Goal: Entertainment & Leisure: Consume media (video, audio)

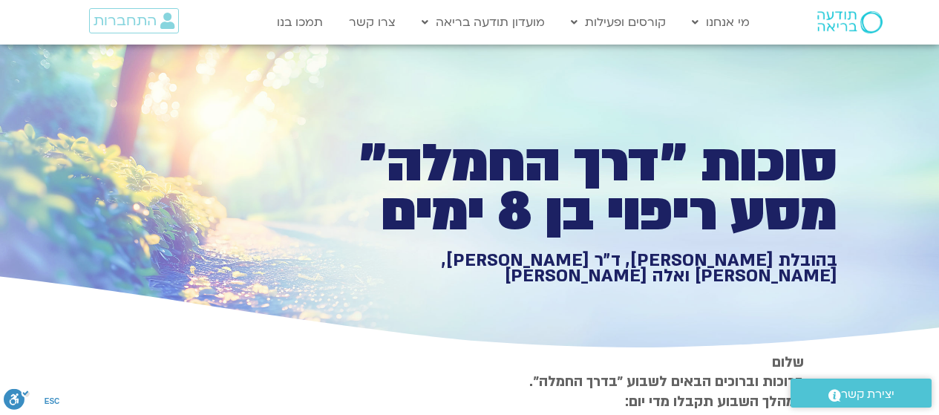
scroll to position [3564, 0]
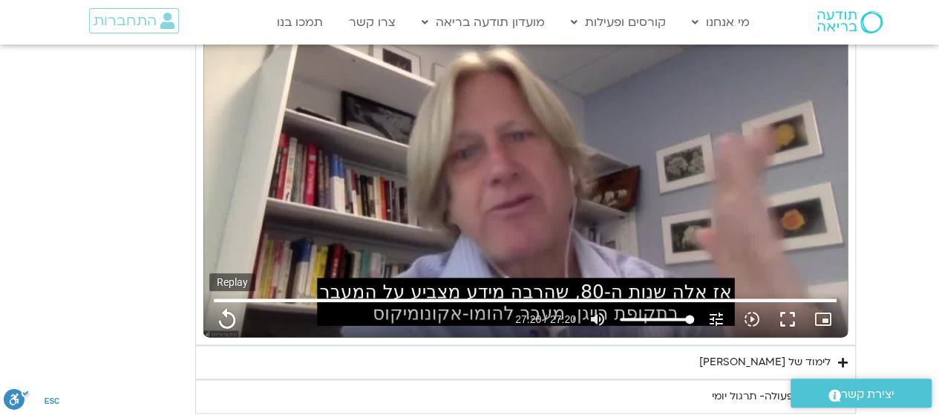
type input "1640.5"
type input "1071.88"
type input "1640.5"
type input "1071.88"
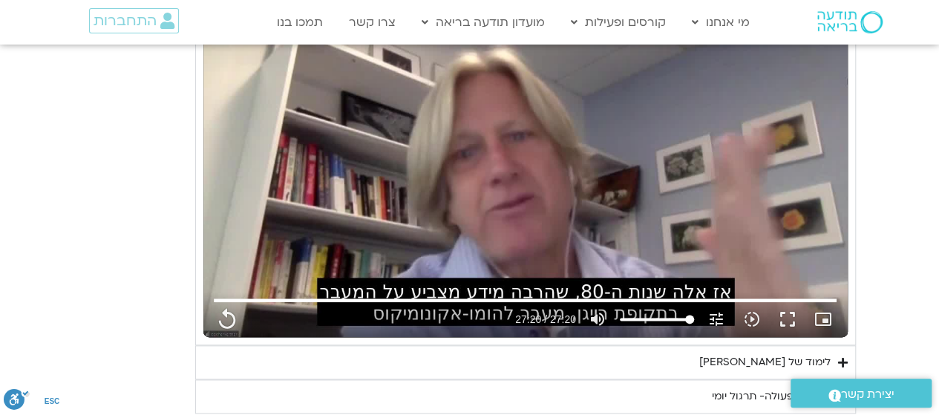
type input "1640.5"
type input "1071.88"
type input "1640.5"
type input "1071.88"
type input "1640.5"
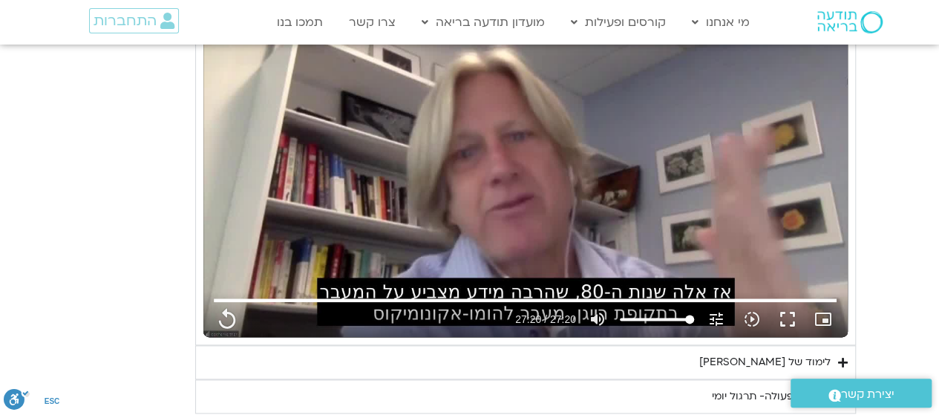
type input "1071.88"
type input "1640.5"
type input "1071.88"
type input "1640.5"
type input "1071.88"
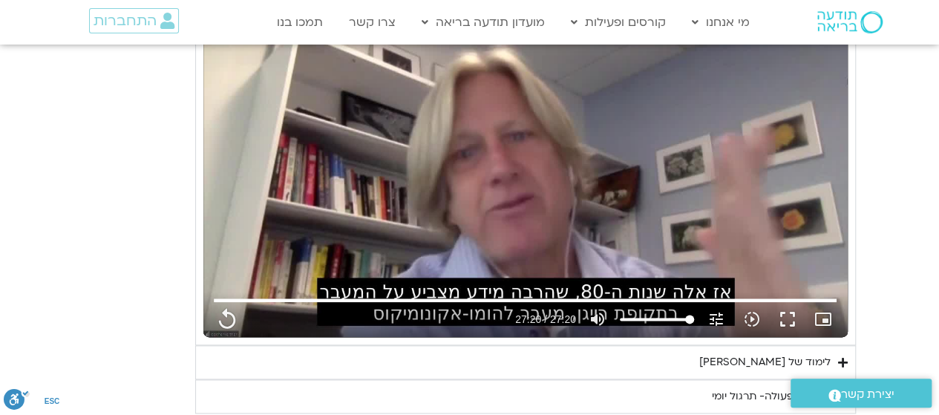
type input "1640.5"
type input "1071.88"
type input "1640.5"
type input "1071.88"
type input "1640.5"
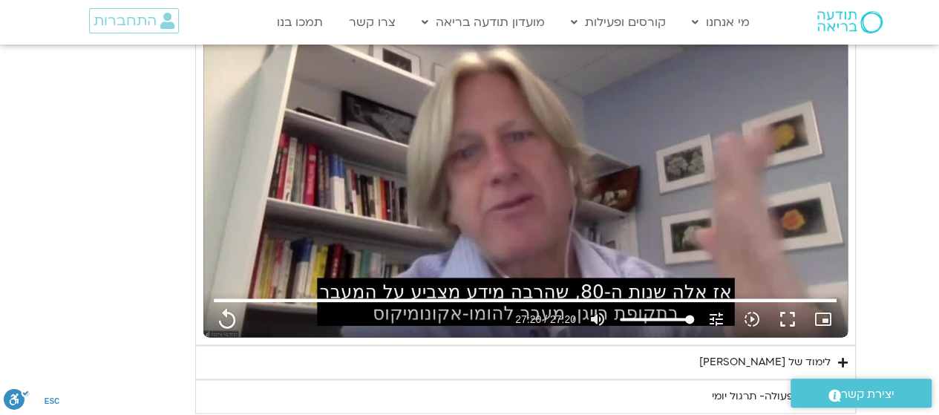
type input "1071.88"
type input "1640.5"
type input "1071.88"
type input "1640.5"
type input "1071.88"
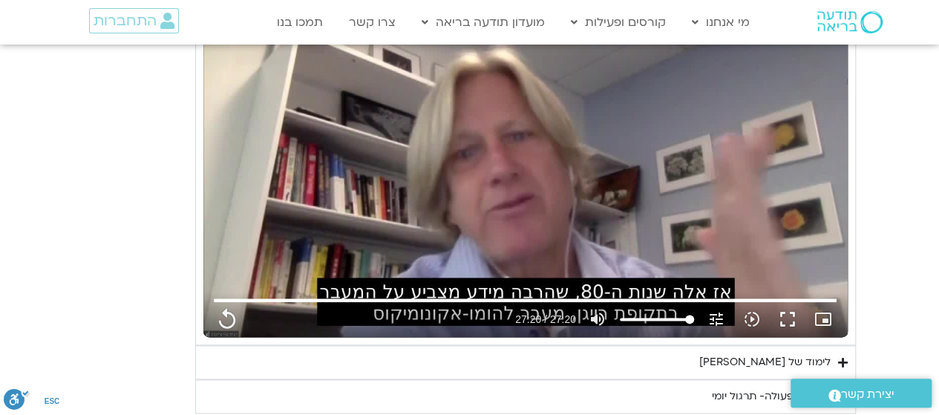
type input "1640.5"
type input "1071.88"
type input "1640.5"
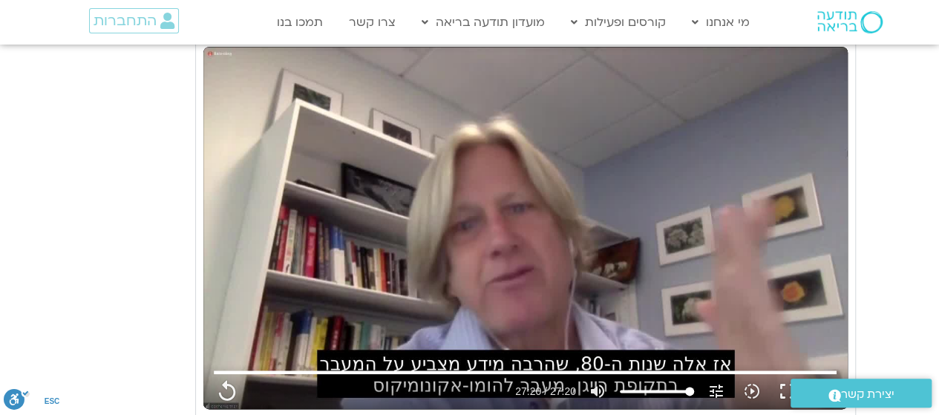
type input "1071.88"
type input "1640.5"
type input "1071.88"
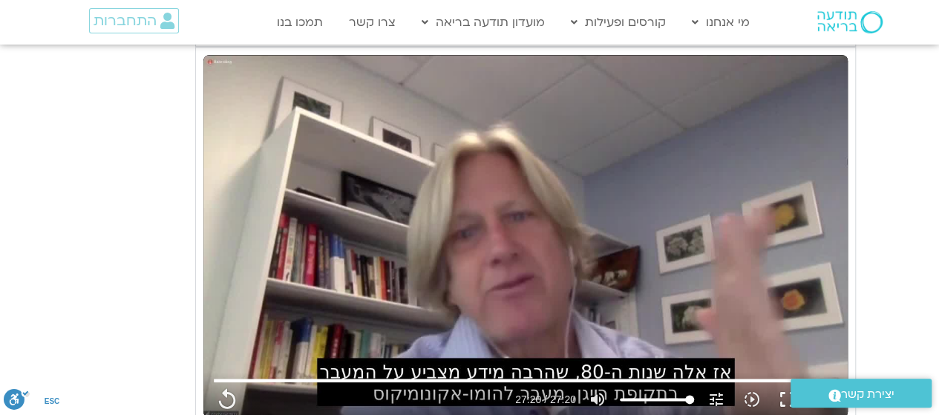
type input "1640.5"
type input "1071.88"
type input "1640.5"
type input "1071.88"
type input "1640.5"
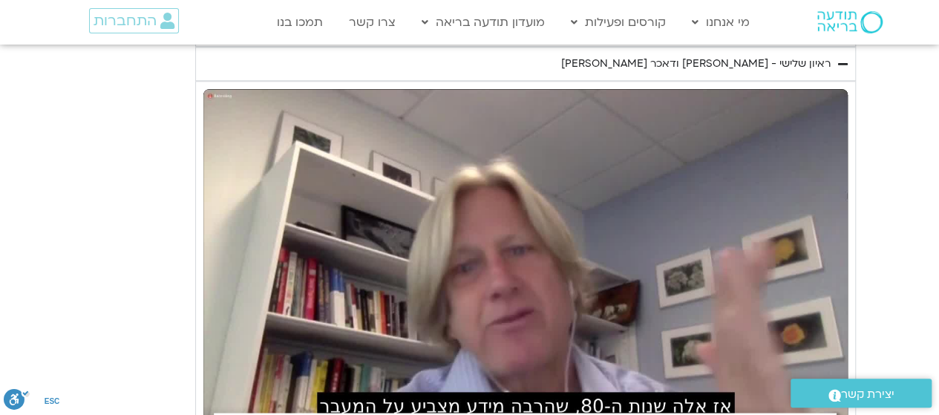
type input "1071.88"
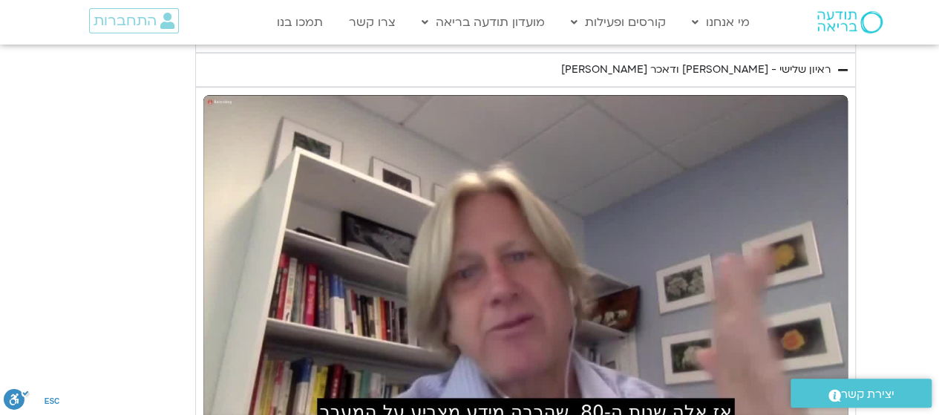
type input "1640.5"
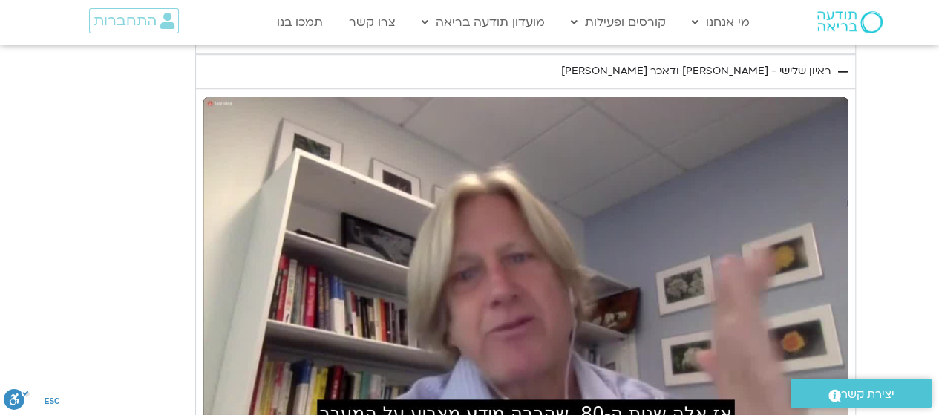
type input "1071.88"
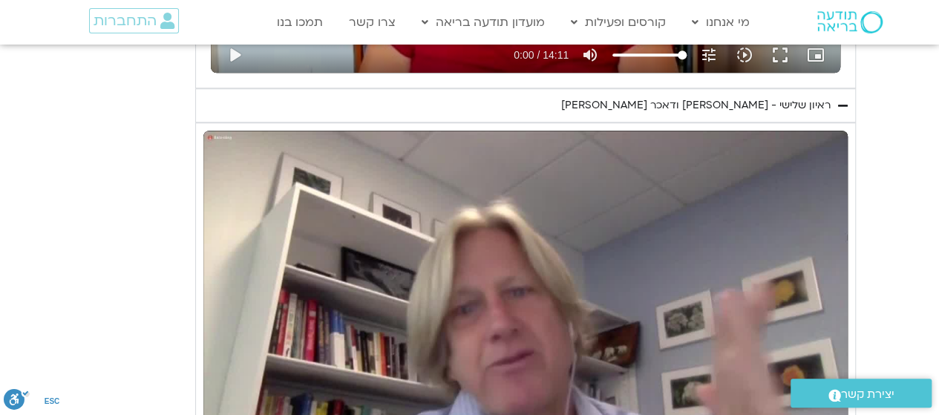
type input "1640.5"
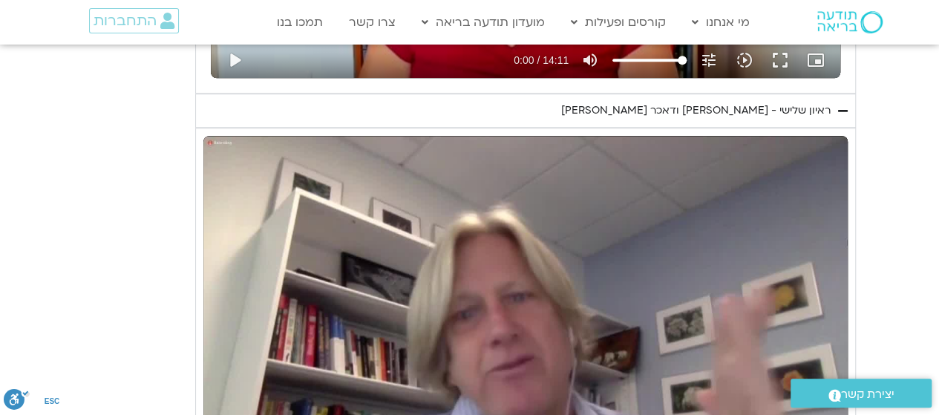
type input "1071.88"
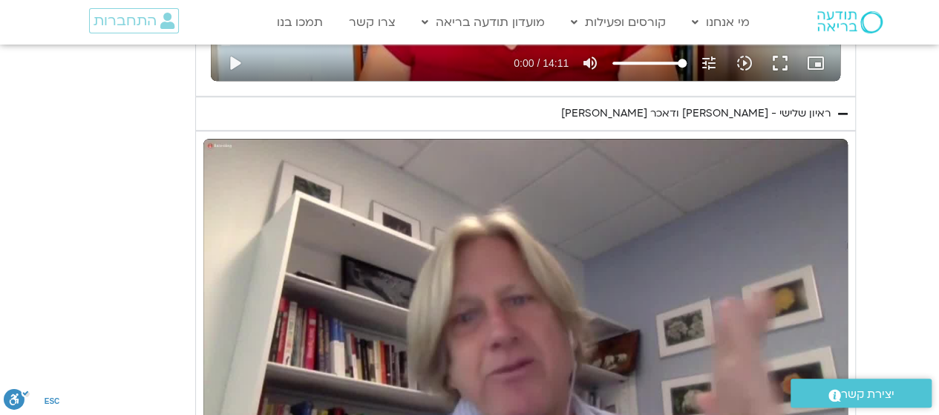
type input "1640.5"
type input "1071.88"
type input "1640.5"
type input "1071.88"
type input "1640.5"
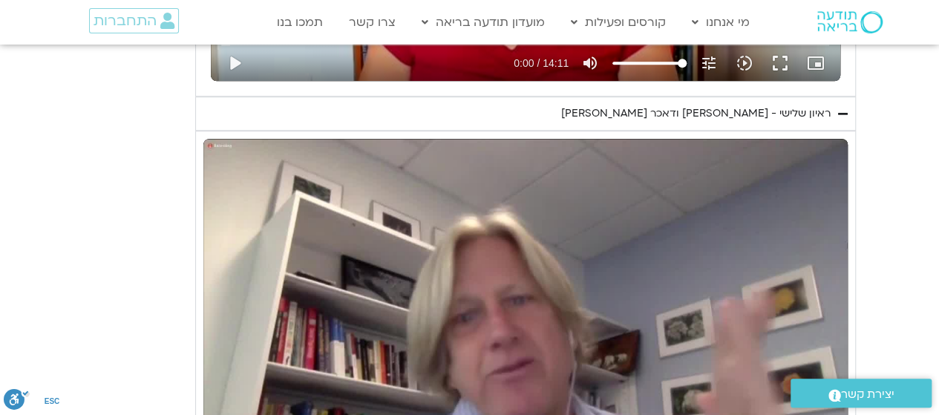
type input "1071.88"
type input "1640.5"
type input "1071.88"
type input "1640.5"
type input "1071.88"
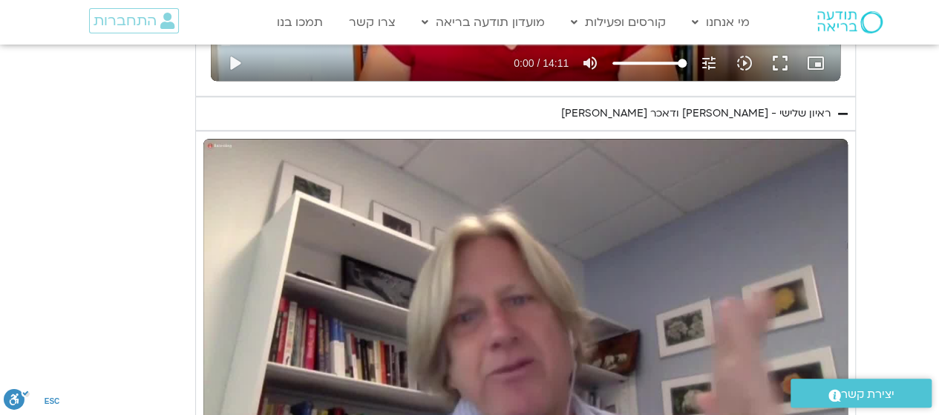
type input "1640.5"
type input "1071.88"
type input "1640.5"
type input "1071.88"
type input "1640.5"
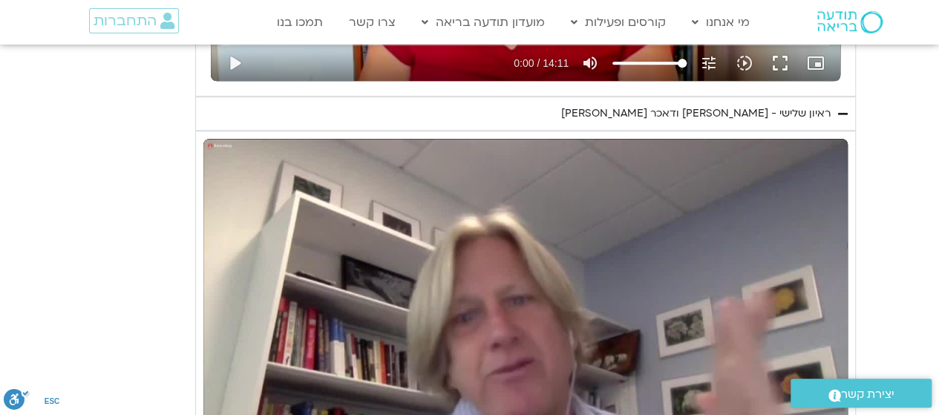
type input "1071.88"
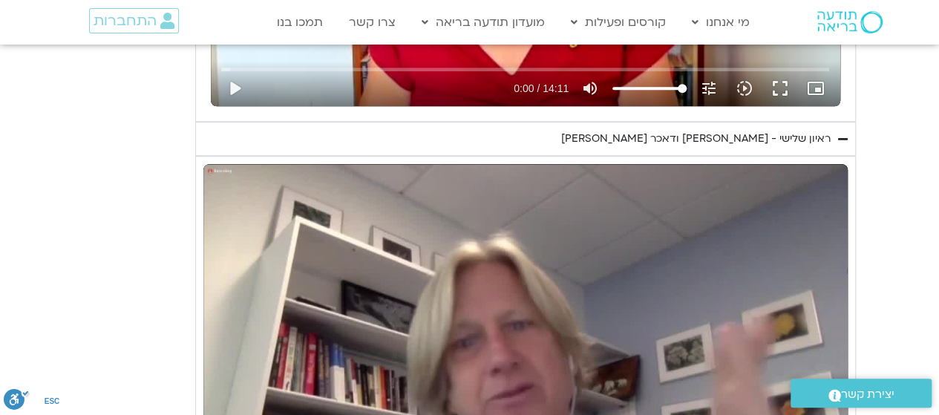
type input "1640.5"
type input "1071.88"
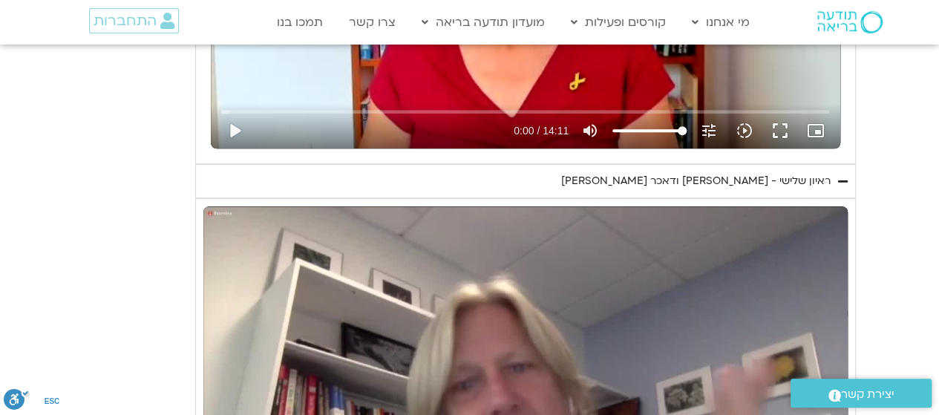
type input "1640.5"
type input "1071.88"
type input "1640.5"
type input "1071.88"
type input "1640.5"
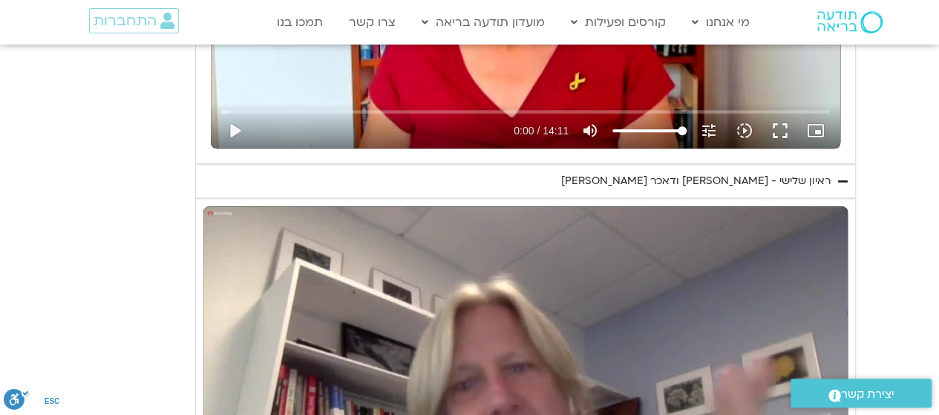
type input "1071.88"
type input "1640.5"
type input "1071.88"
type input "1640.5"
type input "1071.88"
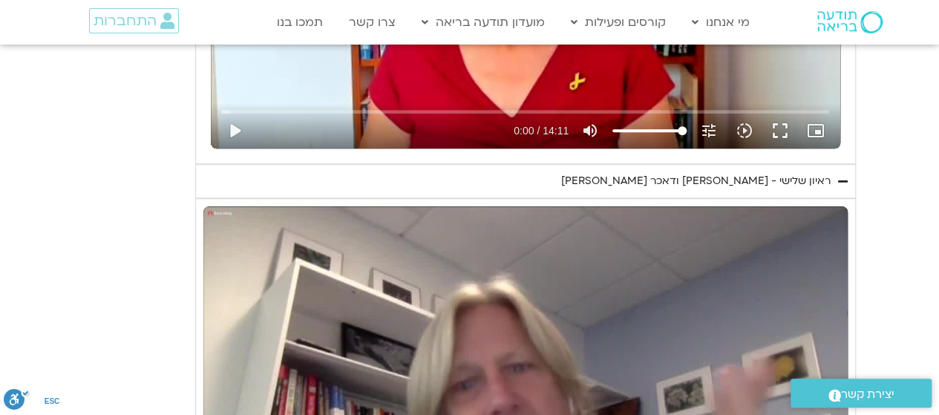
type input "1640.5"
type input "1071.88"
type input "1640.5"
type input "1071.88"
type input "1640.5"
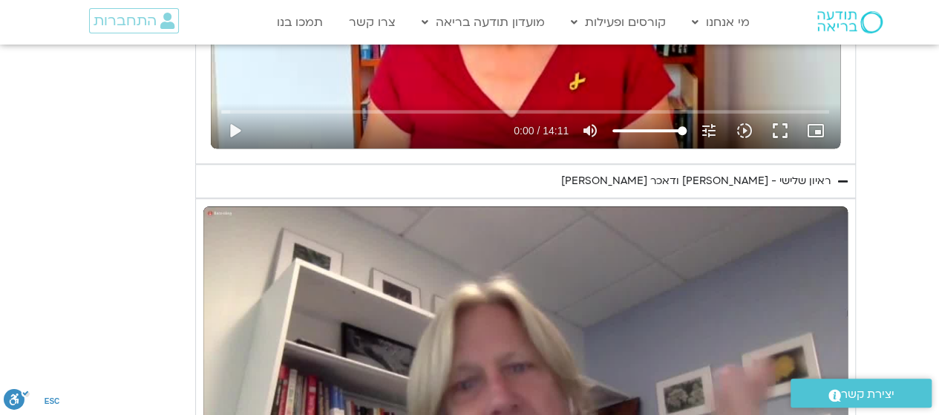
type input "1071.88"
type input "1640.5"
type input "1071.88"
type input "1640.5"
type input "1071.88"
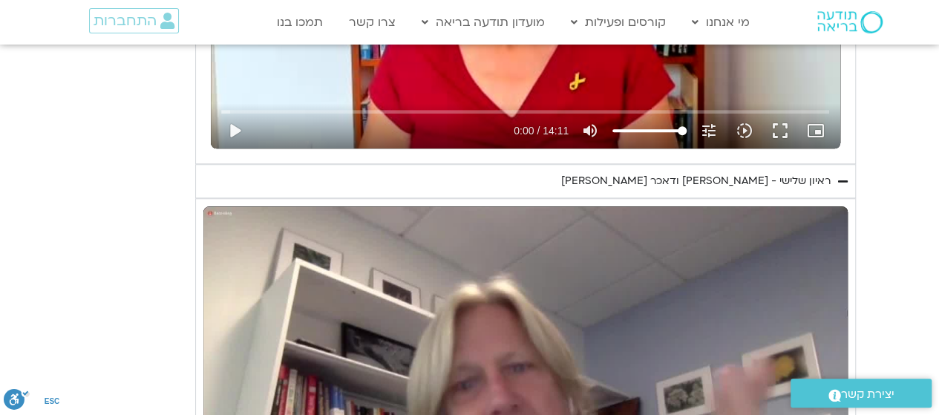
type input "1640.5"
type input "1071.88"
type input "1640.5"
type input "1071.88"
type input "1640.5"
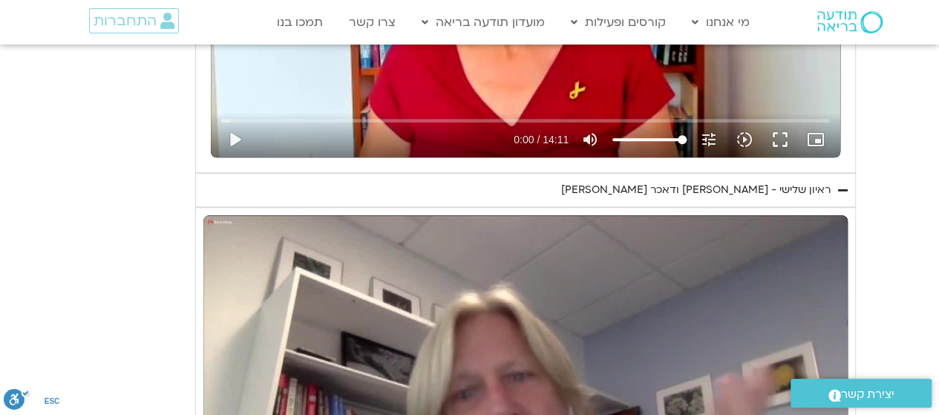
type input "1071.88"
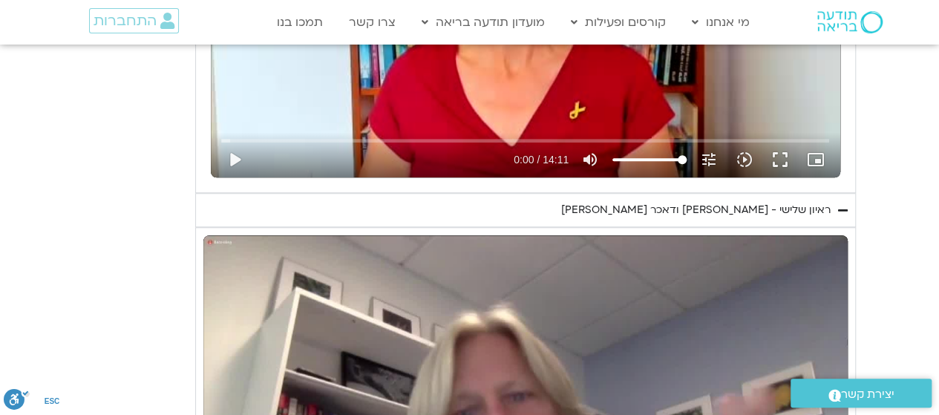
type input "1640.5"
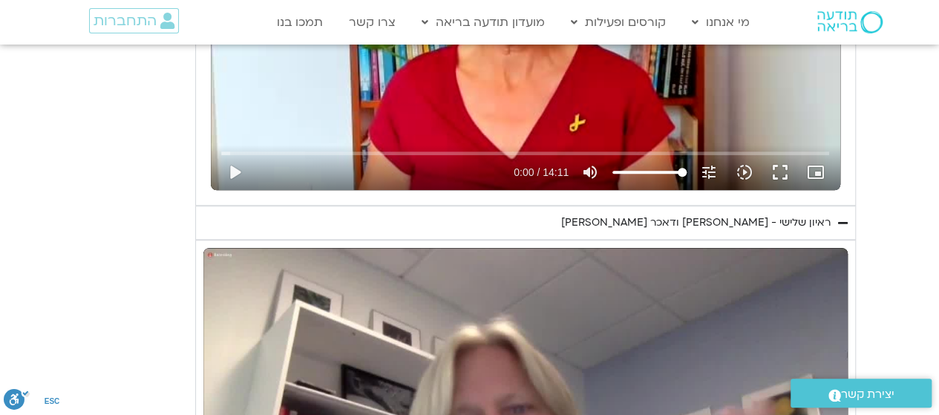
type input "1071.88"
type input "1640.5"
type input "1071.88"
type input "1640.5"
type input "1071.88"
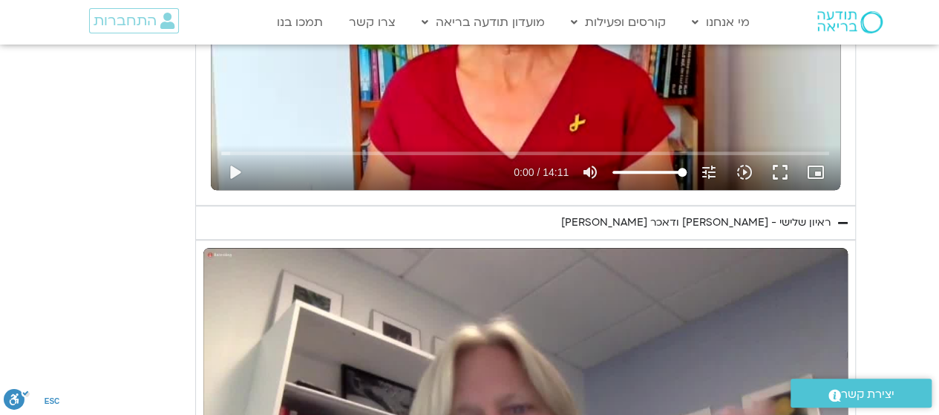
type input "1640.5"
type input "1071.88"
type input "1640.5"
type input "1071.88"
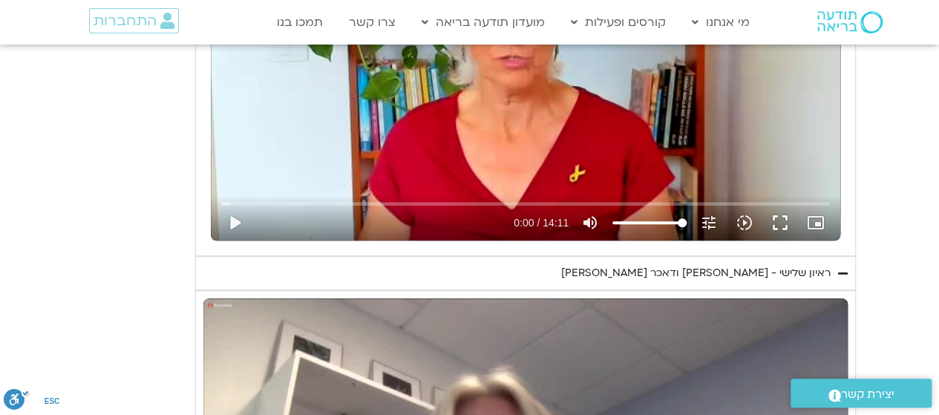
type input "1640.5"
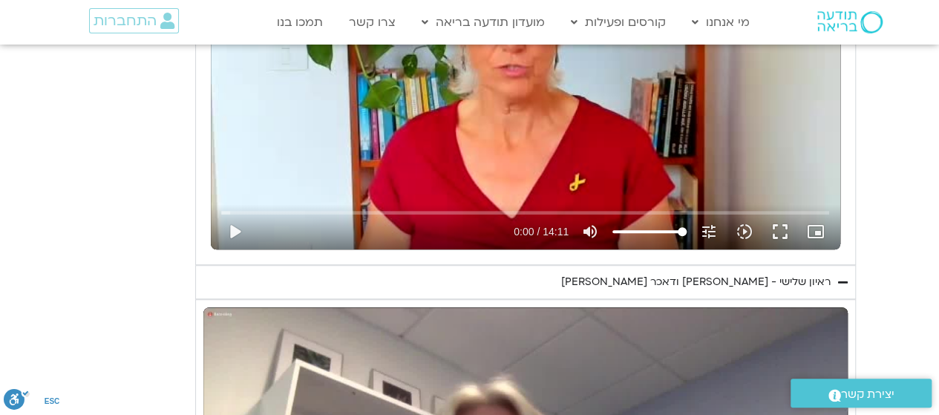
type input "1071.88"
type input "1640.5"
type input "1071.88"
type input "1640.5"
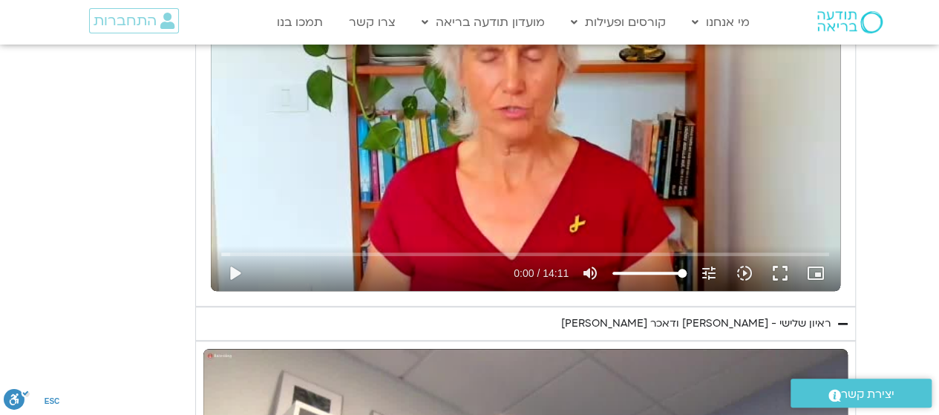
type input "1071.88"
type input "1640.5"
type input "1071.88"
type input "1640.5"
type input "1071.88"
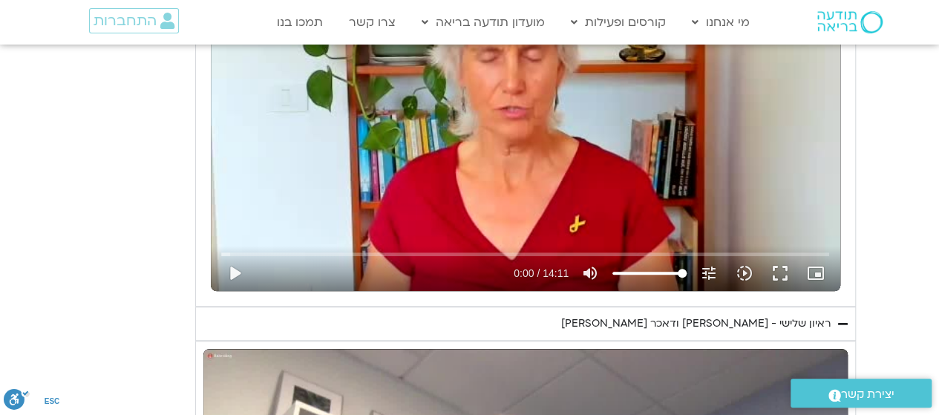
type input "1640.5"
type input "1071.88"
type input "1640.5"
type input "1071.88"
type input "1640.5"
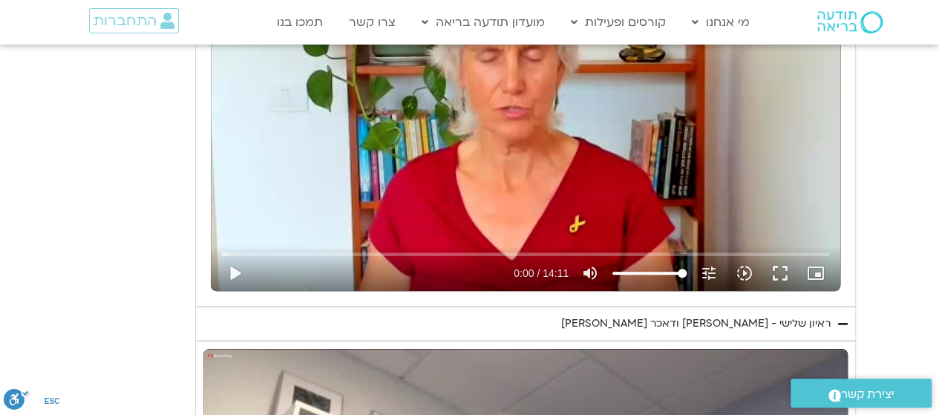
type input "1071.88"
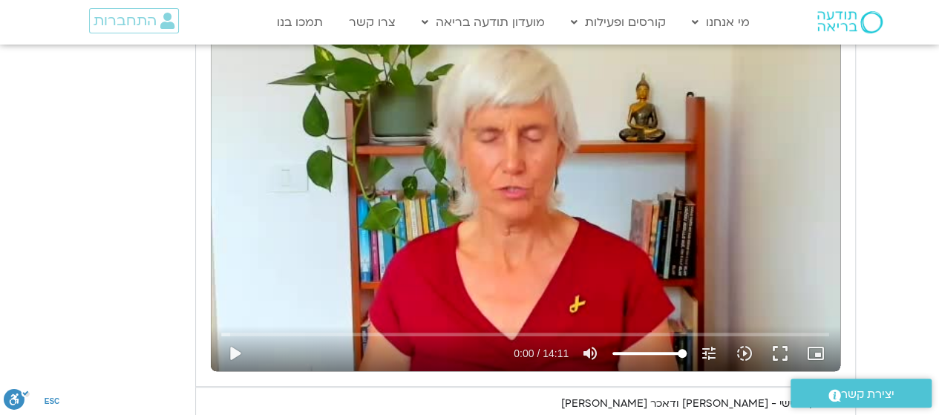
type input "1640.5"
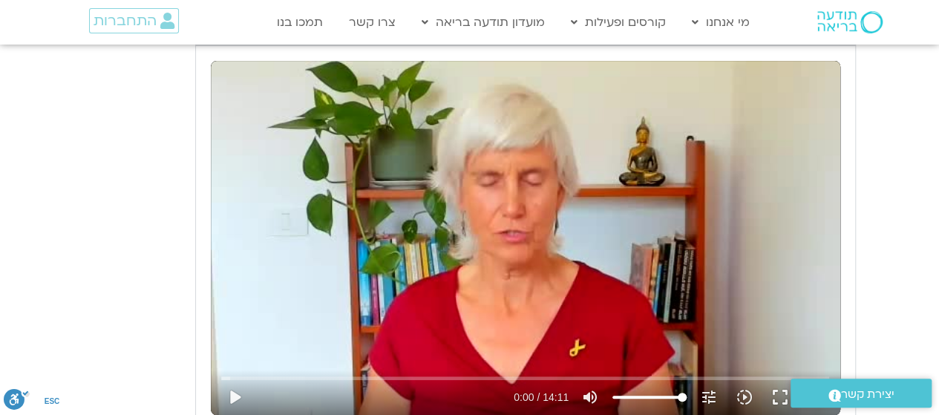
type input "1071.88"
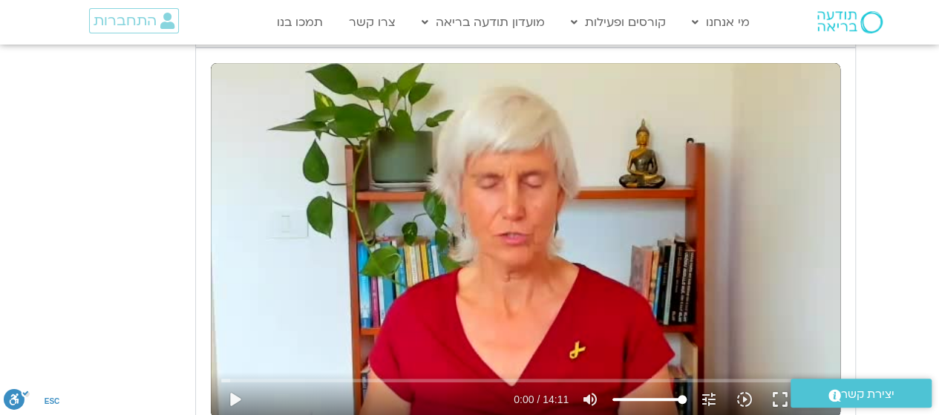
type input "1640.5"
type input "1071.88"
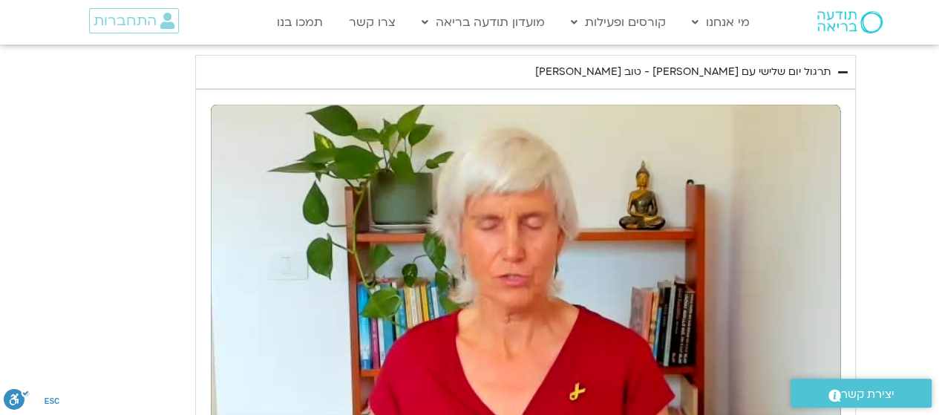
type input "1640.5"
type input "1071.88"
type input "1640.5"
type input "1071.88"
type input "1640.5"
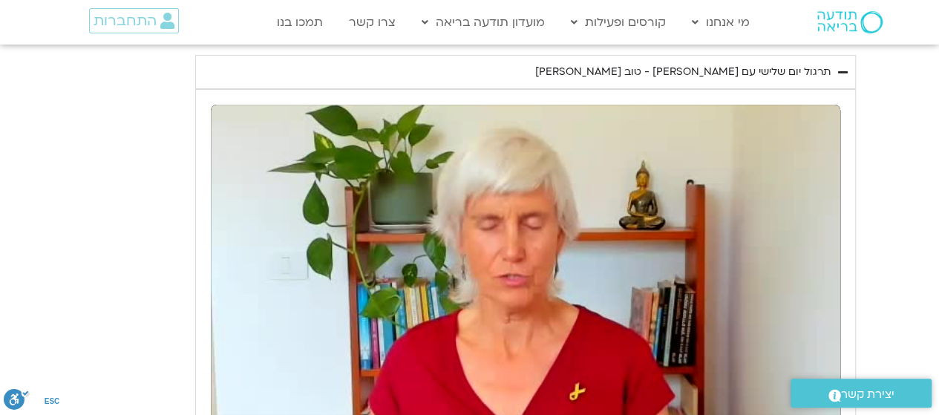
type input "1071.88"
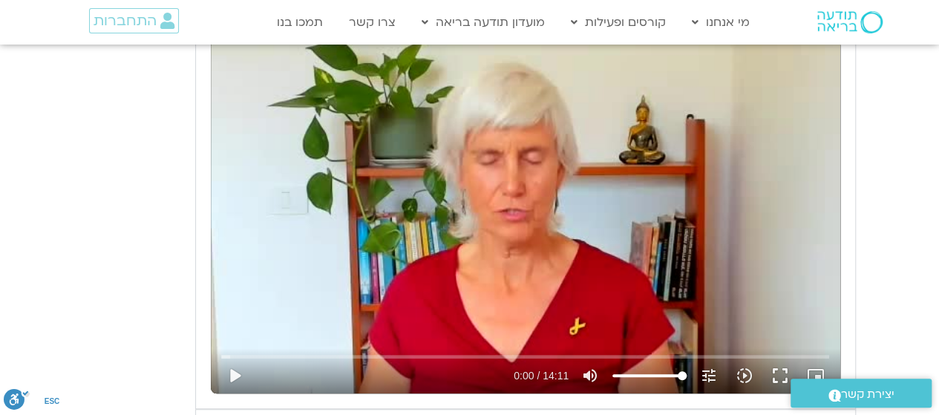
type input "1640.5"
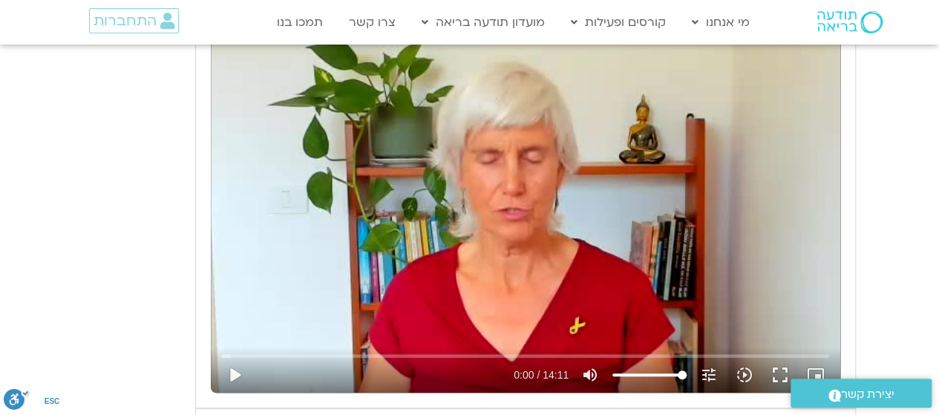
type input "1071.88"
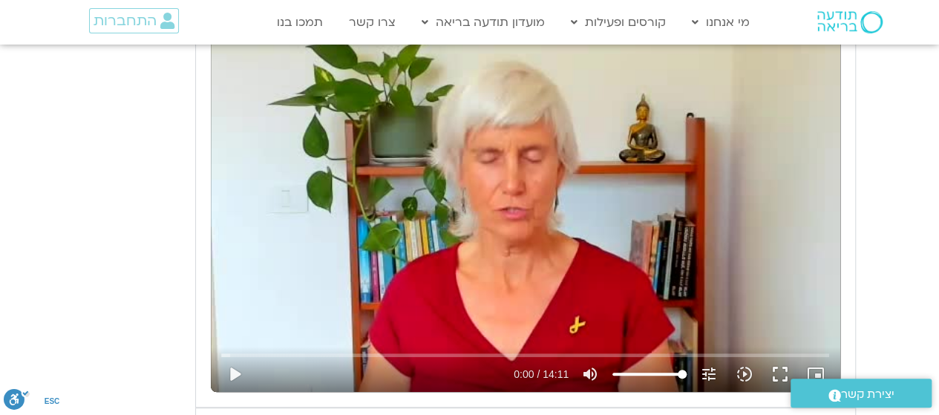
scroll to position [3098, 0]
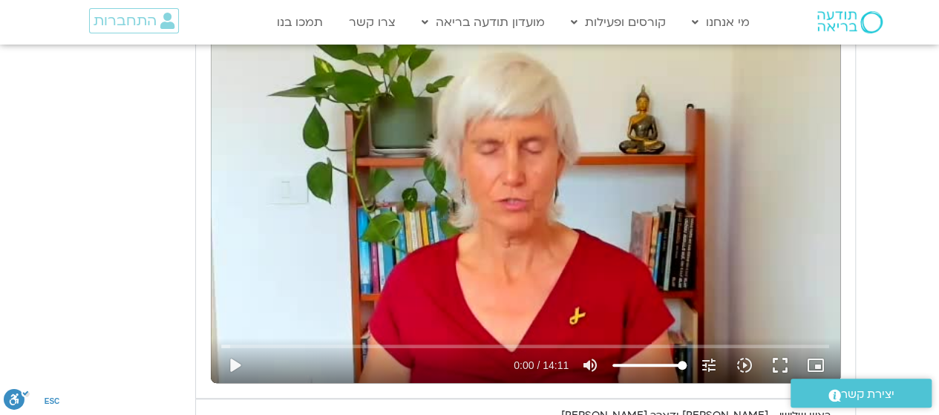
type input "1640.5"
type input "1071.88"
type input "1640.5"
type input "1071.88"
type input "1640.5"
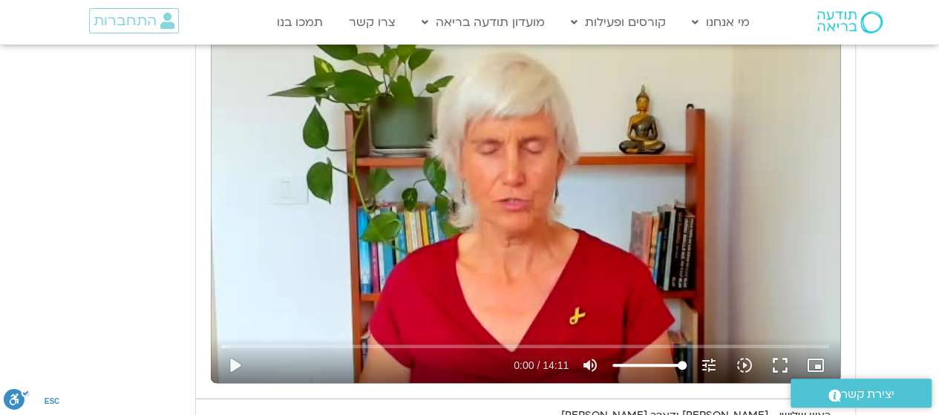
type input "1071.88"
type input "1640.5"
type input "1071.88"
type input "1640.5"
type input "1071.88"
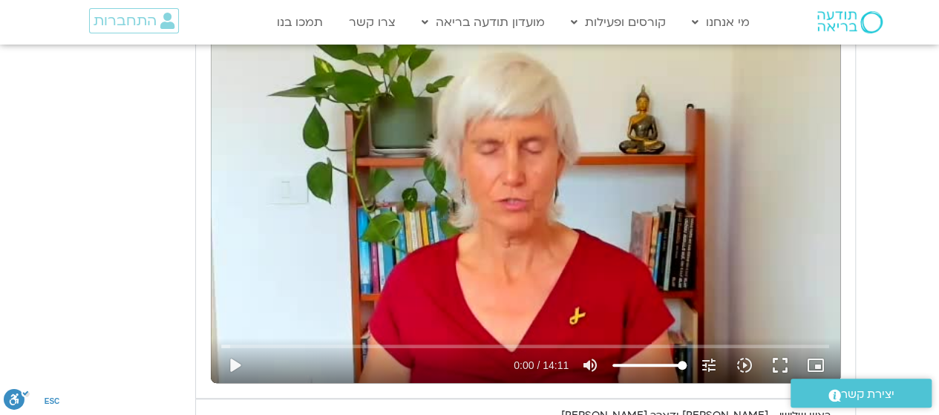
type input "1640.5"
type input "1071.88"
type input "1640.5"
type input "1071.88"
type input "1640.5"
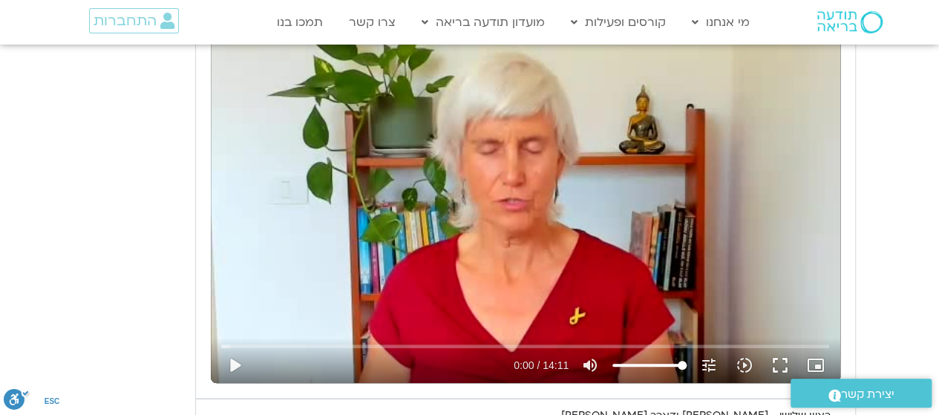
type input "1071.88"
type input "1640.5"
type input "1071.88"
type input "1640.5"
type input "1071.88"
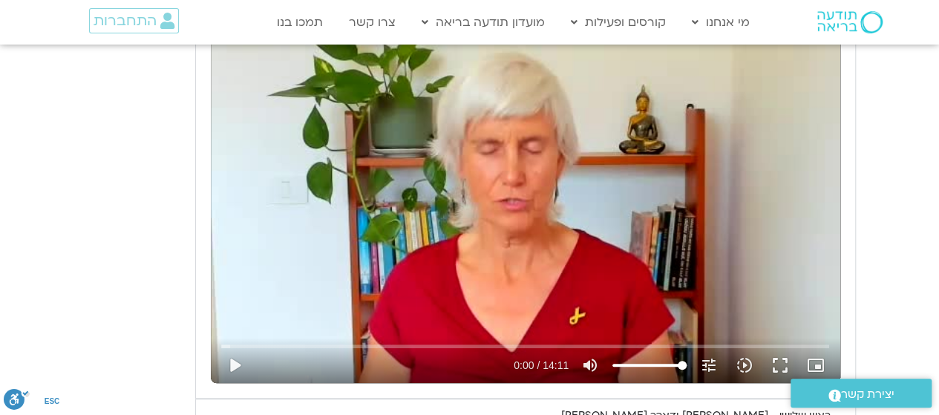
type input "1640.5"
type input "1071.88"
type input "1640.5"
type input "1071.88"
type input "1640.5"
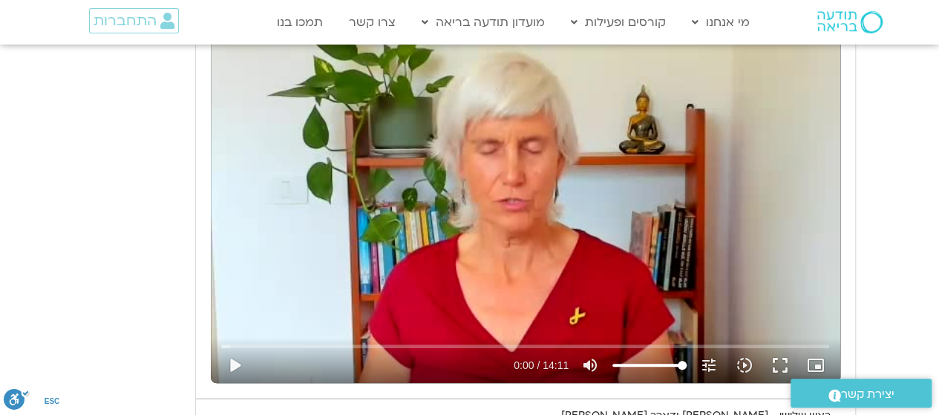
type input "1071.88"
type input "1640.5"
type input "1071.88"
type input "1640.5"
type input "1071.88"
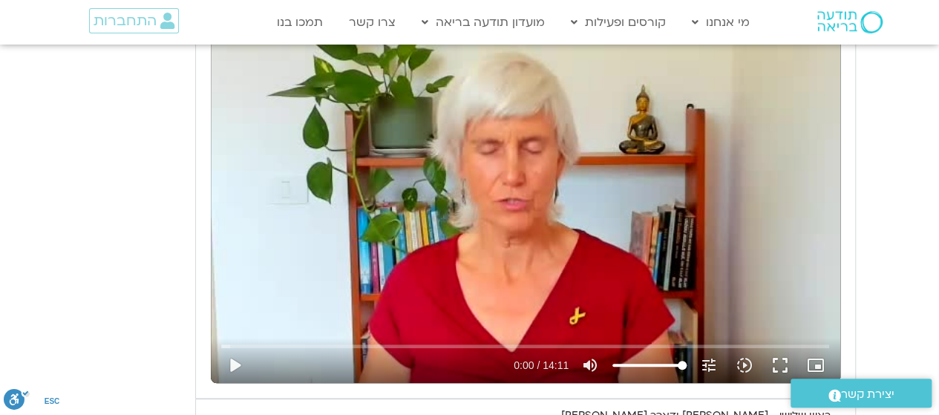
type input "1640.5"
type input "1071.88"
type input "1640.5"
type input "1071.88"
type input "1640.5"
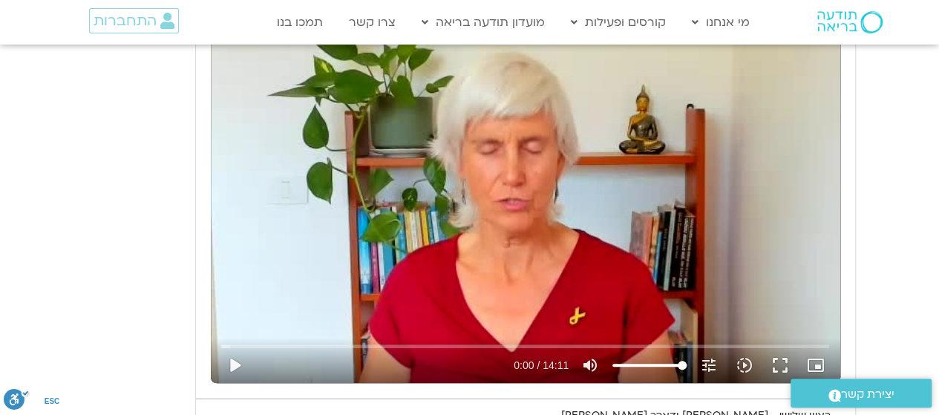
type input "1071.88"
type input "1640.5"
type input "1071.88"
type input "1640.5"
type input "1071.88"
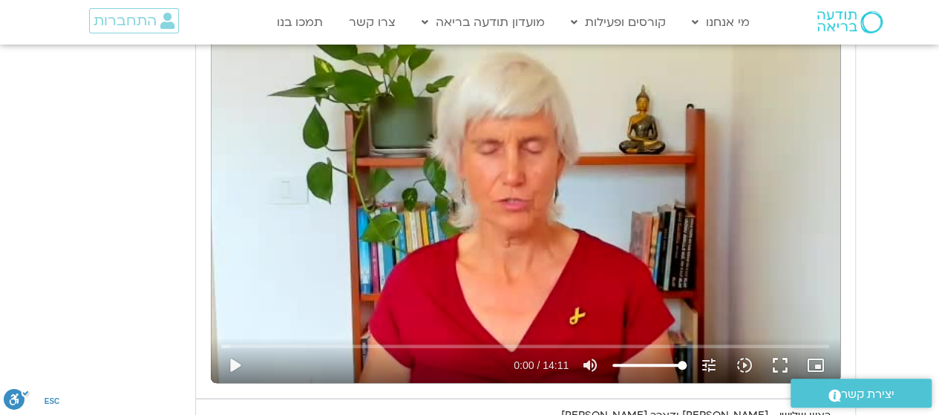
type input "1640.5"
type input "1071.88"
type input "1640.5"
type input "1071.88"
type input "1640.5"
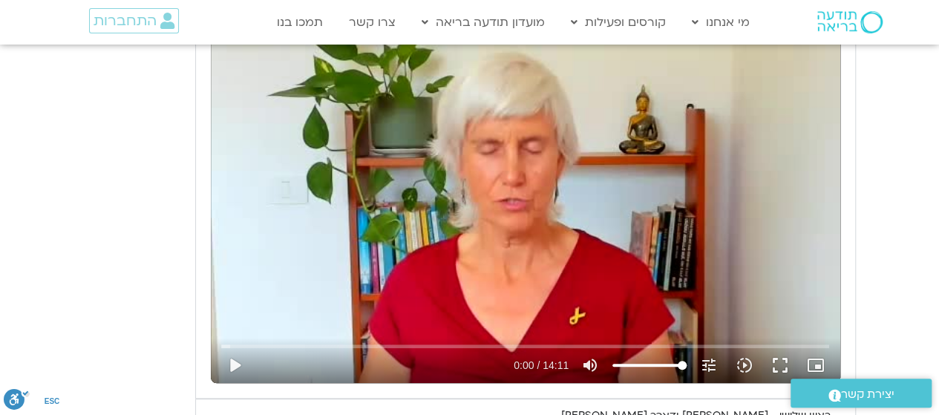
type input "1071.88"
type input "1640.5"
type input "1071.88"
type input "1640.5"
type input "1071.88"
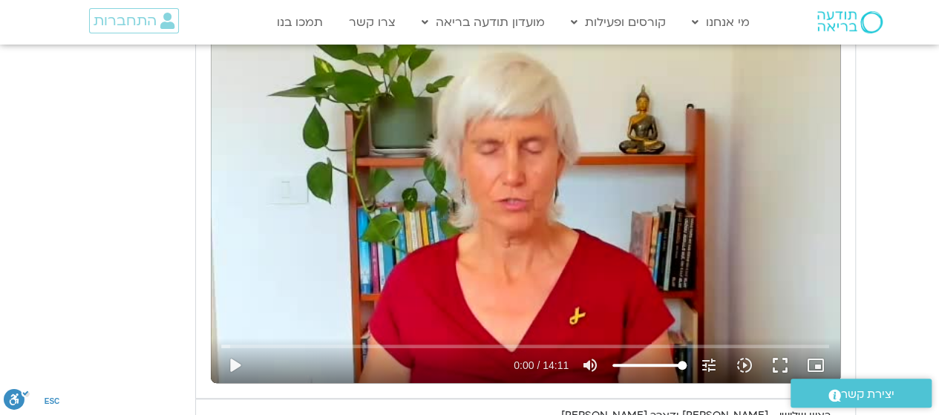
type input "1640.5"
type input "1071.88"
type input "1640.5"
type input "1071.88"
type input "1640.5"
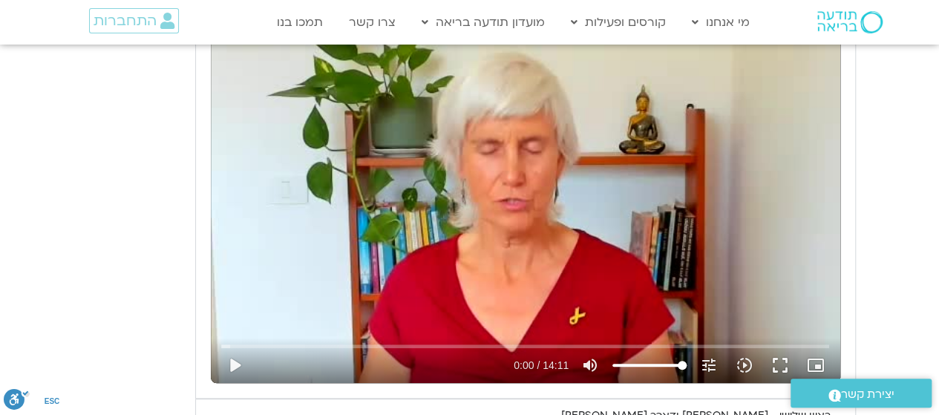
type input "1071.88"
type input "1640.5"
type input "1071.88"
type input "1640.5"
type input "1071.88"
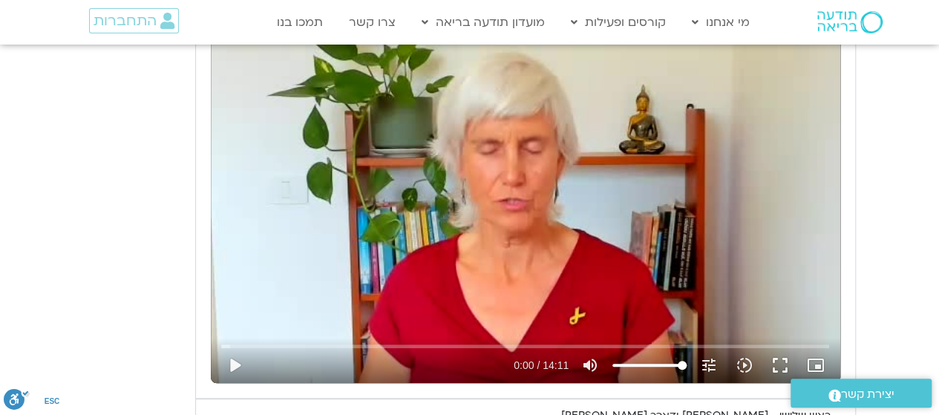
type input "1640.5"
type input "1071.88"
type input "1640.5"
type input "1071.88"
type input "1640.5"
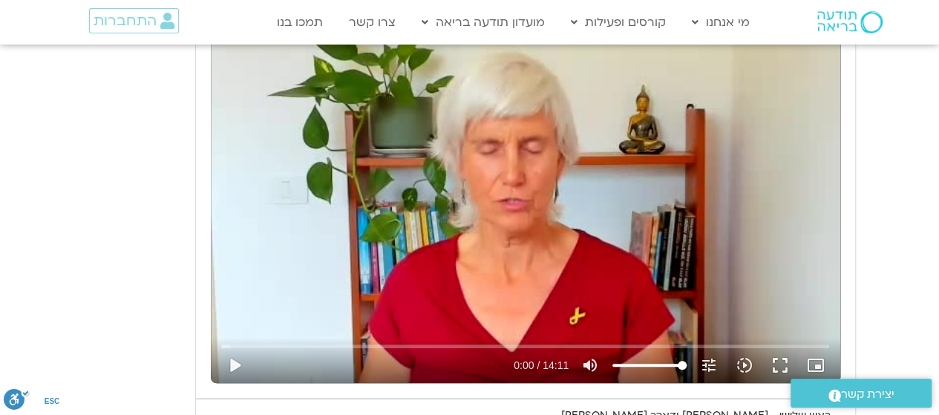
type input "1071.88"
type input "1640.5"
type input "1071.88"
type input "1640.5"
type input "1071.88"
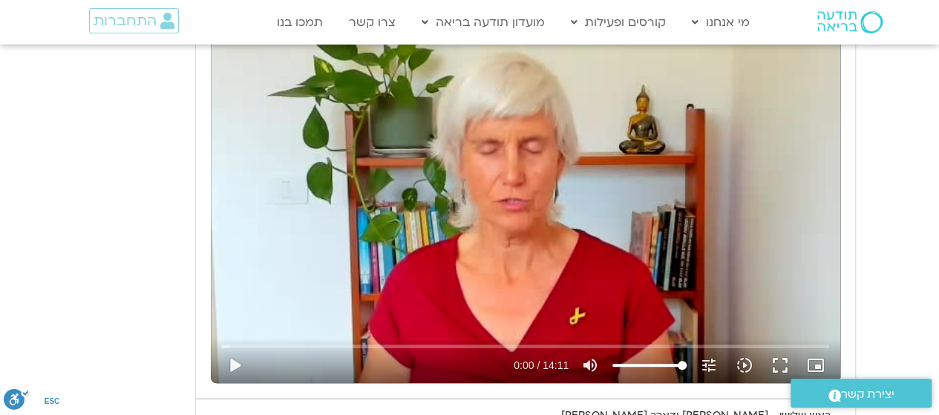
type input "1640.5"
type input "1071.88"
type input "1640.5"
type input "1071.88"
type input "1640.5"
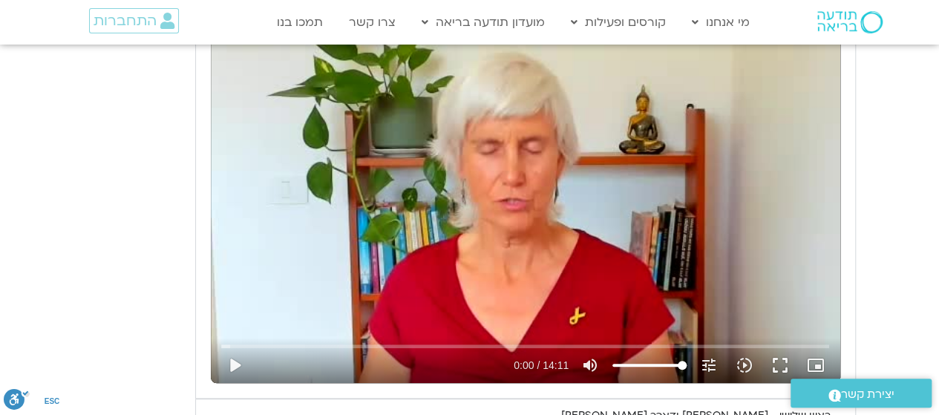
type input "1071.88"
type input "1640.5"
type input "1071.88"
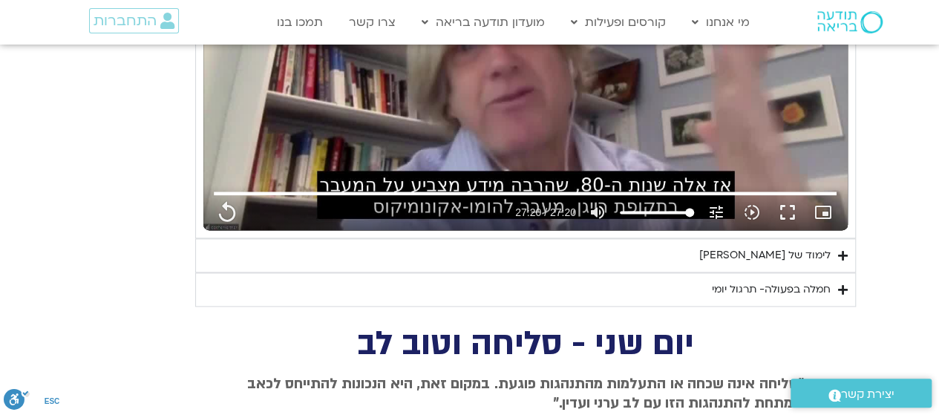
scroll to position [3687, 0]
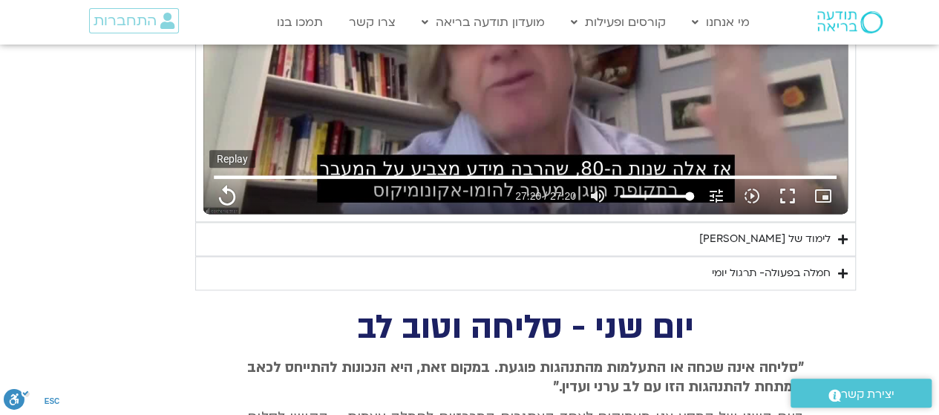
click at [229, 186] on button "replay" at bounding box center [227, 196] width 36 height 36
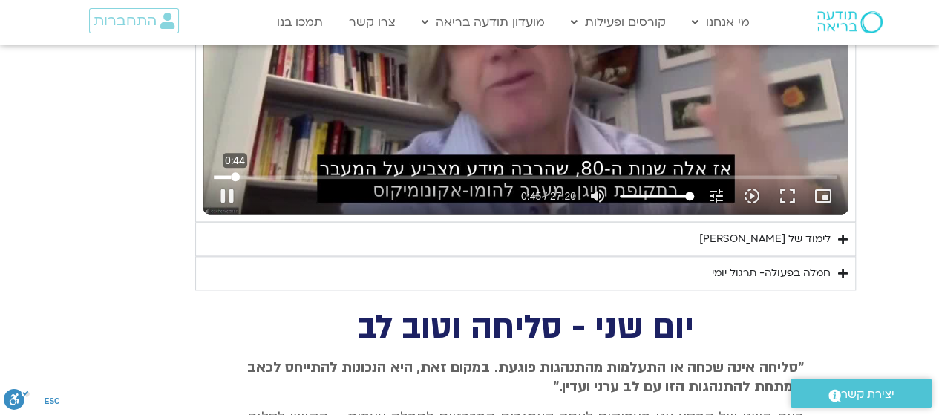
click at [235, 172] on input "Seek" at bounding box center [525, 176] width 623 height 9
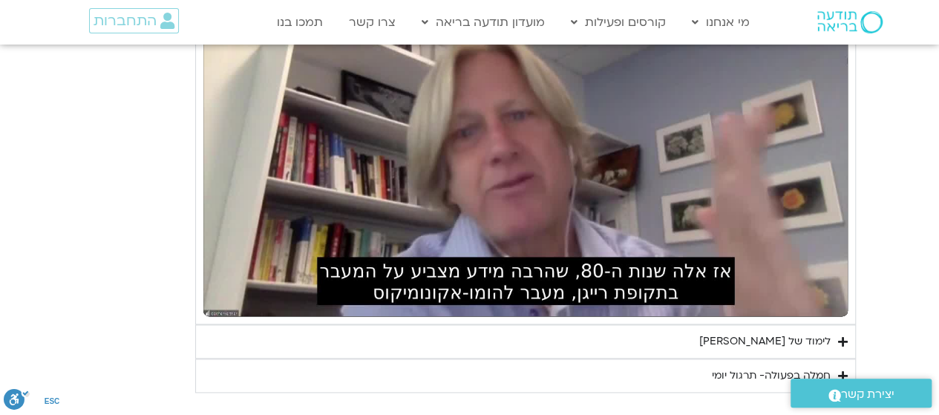
scroll to position [3550, 0]
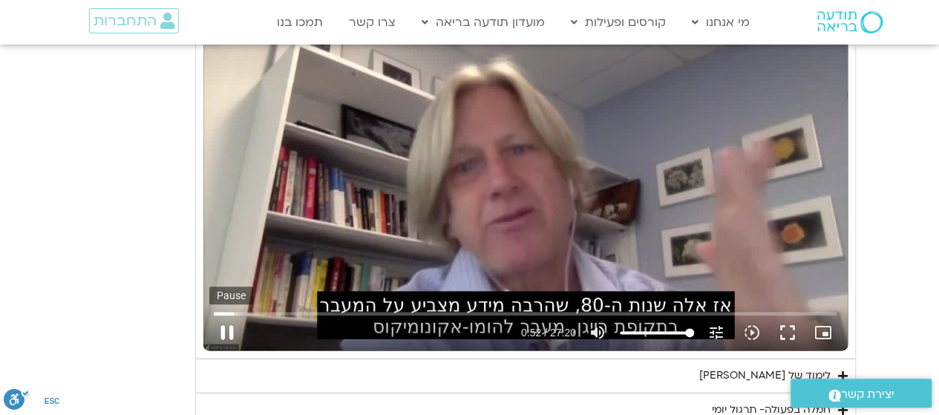
click at [223, 327] on button "pause" at bounding box center [227, 333] width 36 height 36
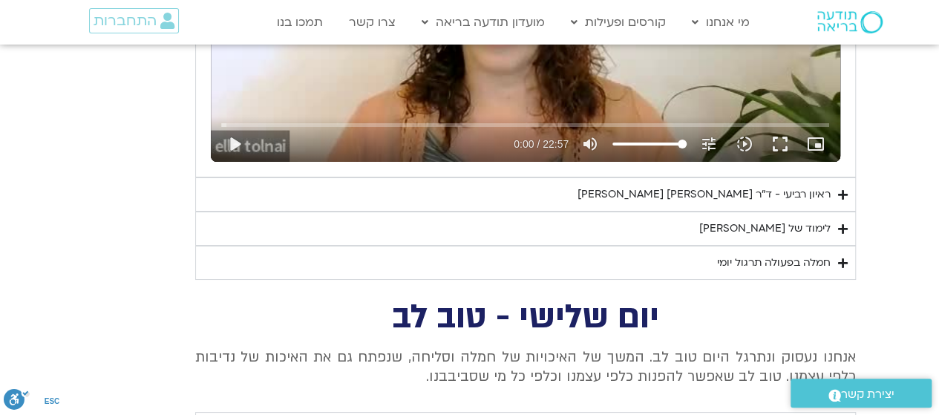
scroll to position [2673, 0]
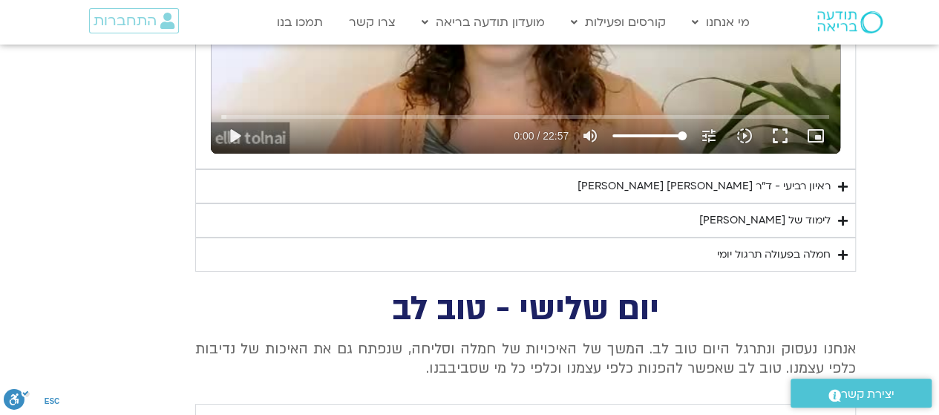
click at [838, 183] on icon "Accordion. Open links with Enter or Space, close with Escape, and navigate with…" at bounding box center [843, 186] width 10 height 11
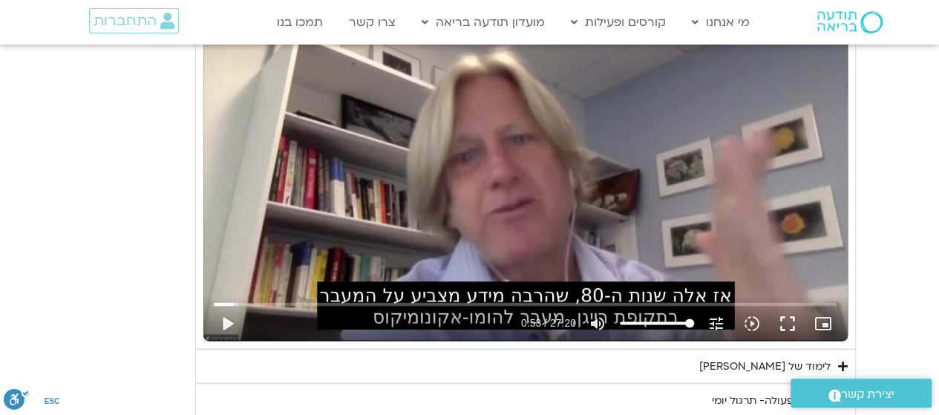
scroll to position [4002, 0]
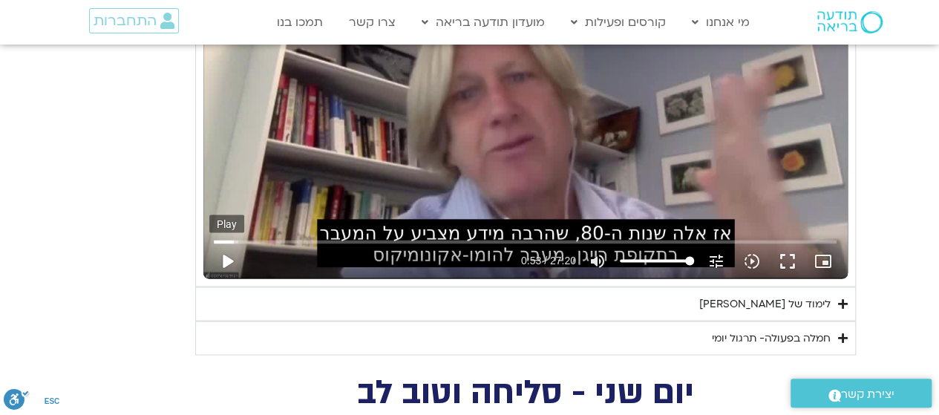
click at [220, 252] on button "play_arrow" at bounding box center [227, 261] width 36 height 36
click at [245, 237] on input "Seek" at bounding box center [525, 241] width 623 height 9
click at [257, 237] on input "Seek" at bounding box center [525, 241] width 623 height 9
drag, startPoint x: 242, startPoint y: 235, endPoint x: 232, endPoint y: 234, distance: 9.8
click at [232, 237] on input "Seek" at bounding box center [525, 241] width 623 height 9
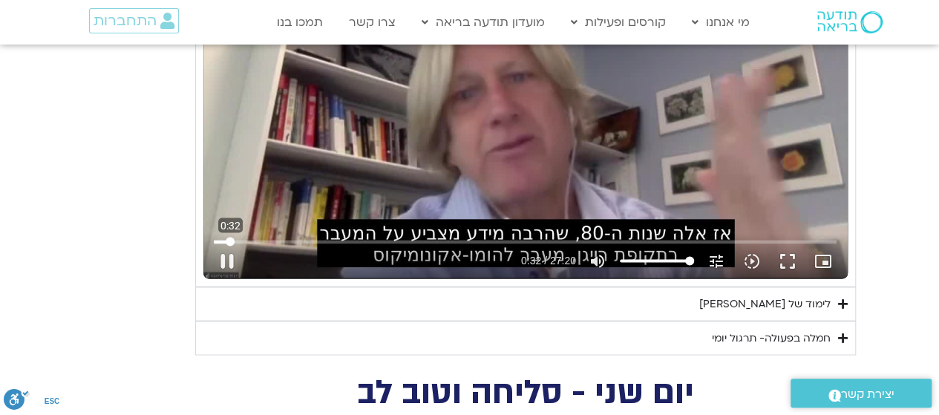
click at [230, 237] on input "Seek" at bounding box center [525, 241] width 623 height 9
click at [235, 237] on input "Seek" at bounding box center [525, 241] width 623 height 9
click at [221, 255] on button "pause" at bounding box center [227, 261] width 36 height 36
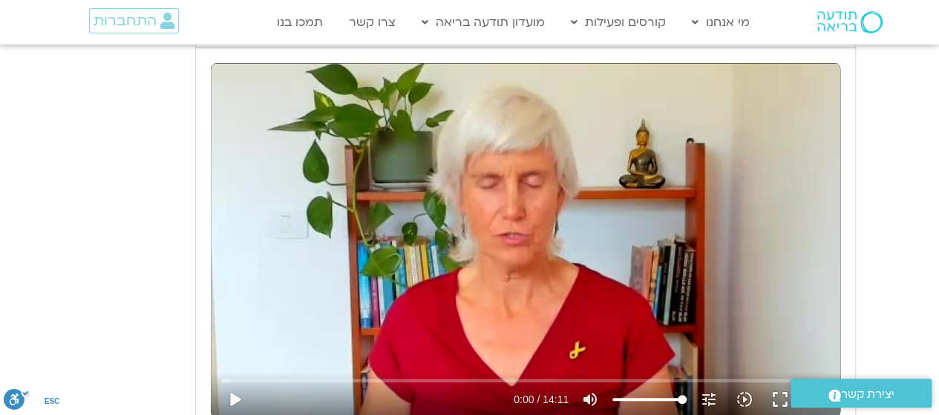
scroll to position [3460, 0]
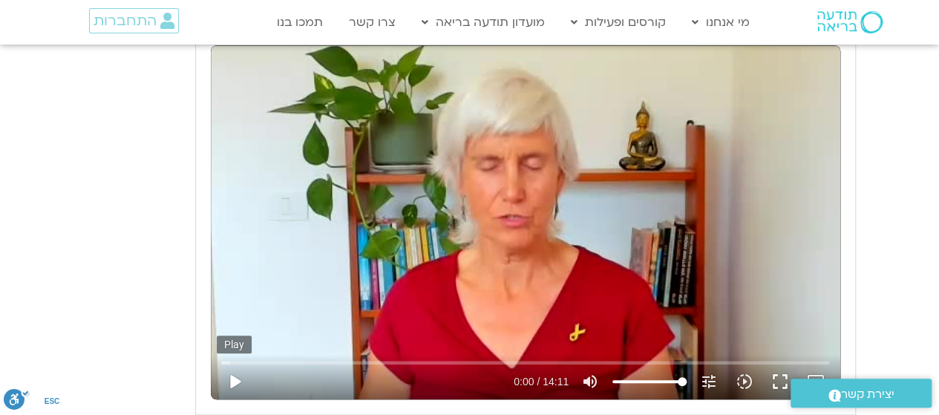
click at [235, 376] on button "play_arrow" at bounding box center [235, 382] width 36 height 36
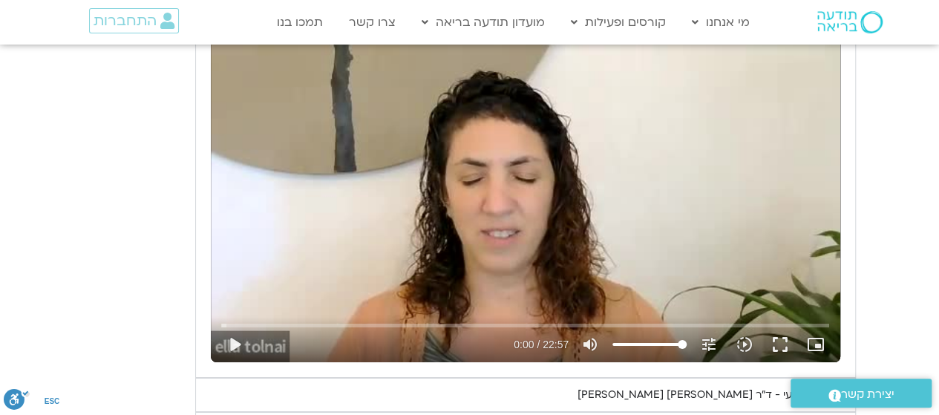
scroll to position [2473, 0]
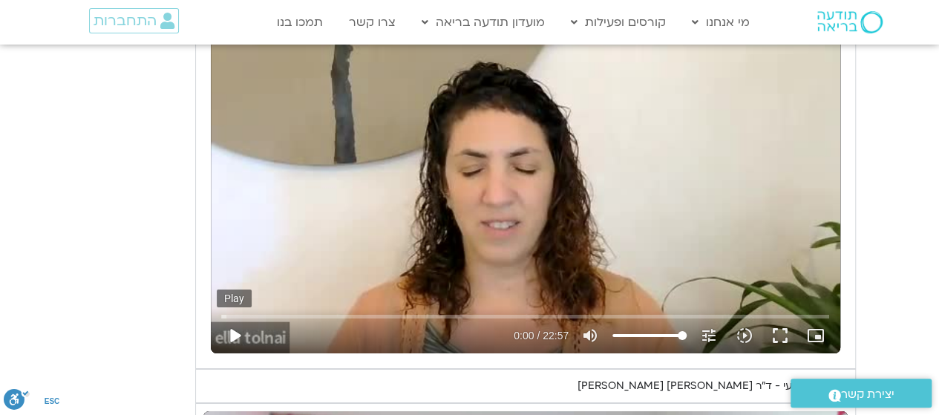
click at [228, 339] on button "play_arrow" at bounding box center [235, 336] width 36 height 36
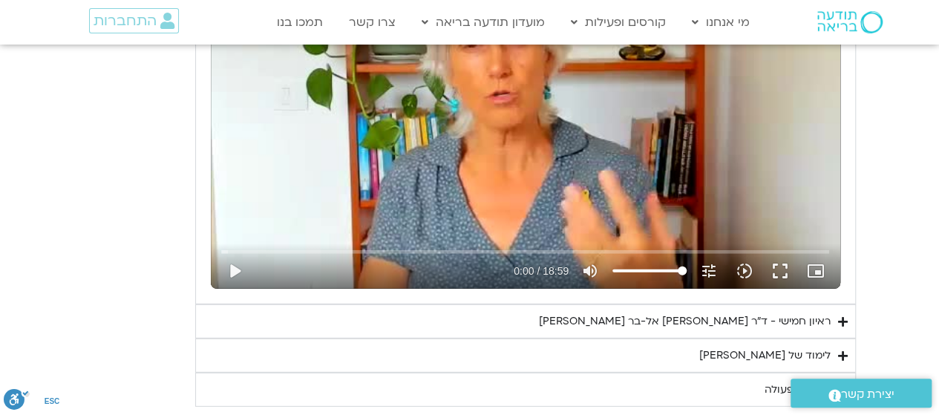
scroll to position [2082, 0]
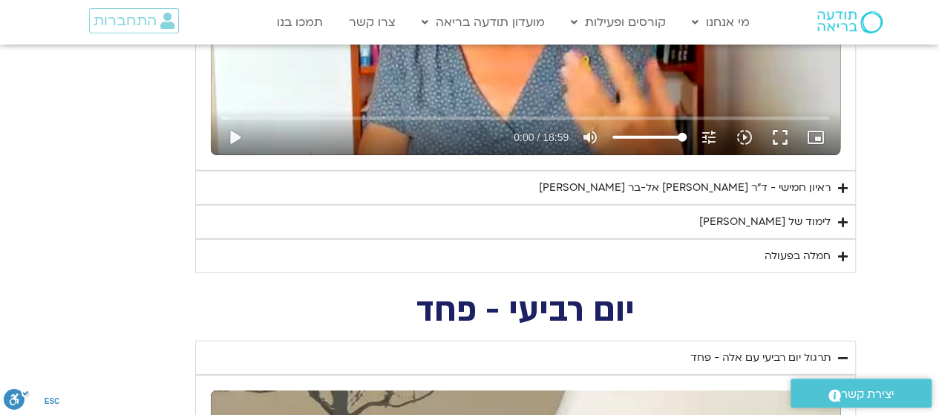
click at [791, 191] on div "ראיון חמישי - ד"ר [PERSON_NAME] אל-בר [PERSON_NAME]" at bounding box center [685, 188] width 292 height 18
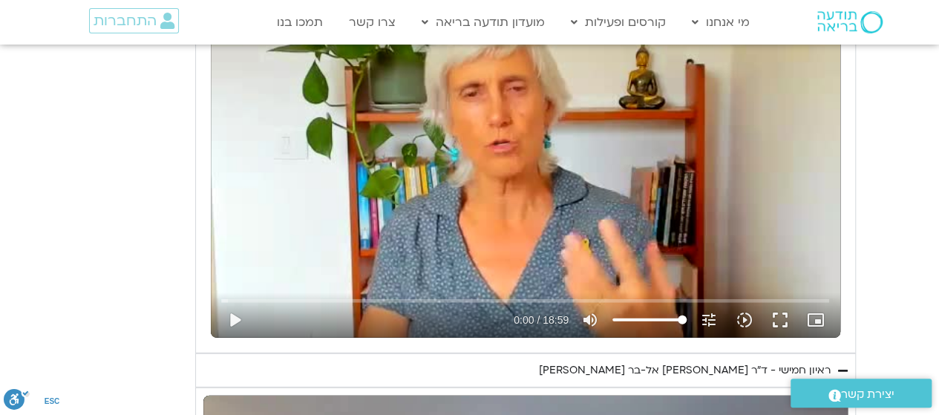
scroll to position [1871, 0]
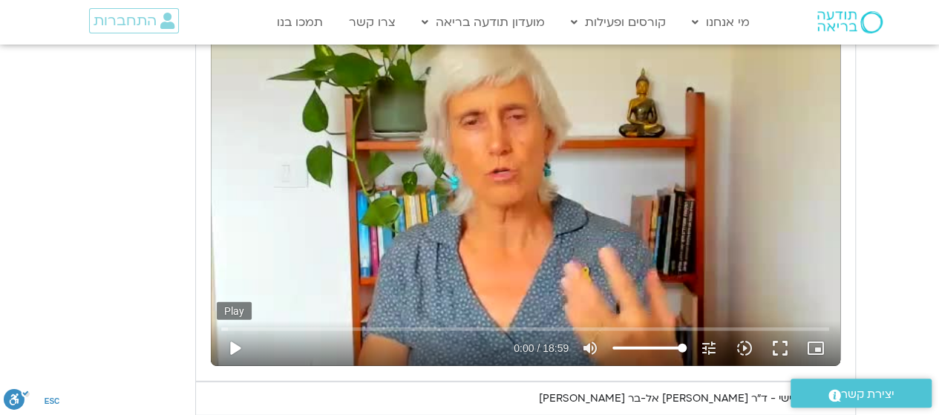
click at [232, 343] on button "play_arrow" at bounding box center [235, 348] width 36 height 36
